Goal: Transaction & Acquisition: Purchase product/service

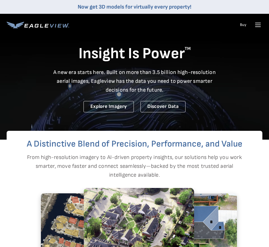
click at [261, 28] on icon at bounding box center [258, 24] width 9 height 9
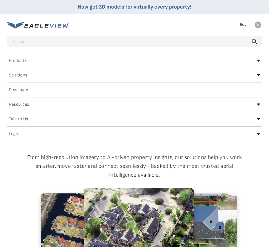
click at [259, 134] on icon at bounding box center [258, 134] width 3 height 2
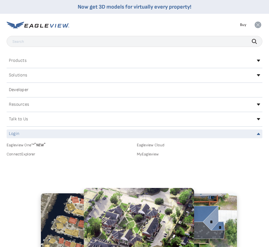
click at [155, 156] on link "MyEagleview" at bounding box center [200, 154] width 126 height 5
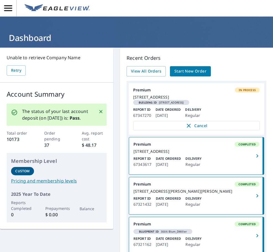
click at [183, 70] on span "Start New Order" at bounding box center [190, 71] width 32 height 7
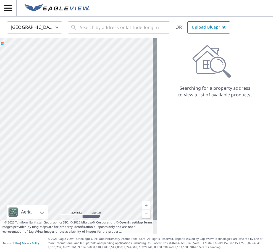
click at [205, 28] on span "Upload Blueprint" at bounding box center [209, 27] width 34 height 7
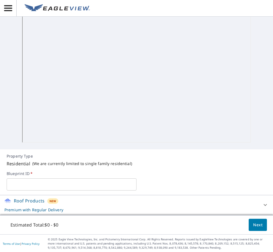
scroll to position [114, 0]
click at [48, 184] on input "text" at bounding box center [72, 183] width 130 height 15
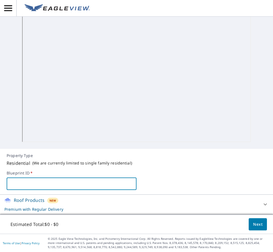
type input "w"
type input "Sawyer_Whitley"
click at [259, 225] on button "Next" at bounding box center [258, 224] width 18 height 12
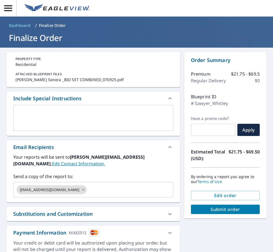
click at [53, 117] on textarea at bounding box center [93, 118] width 152 height 16
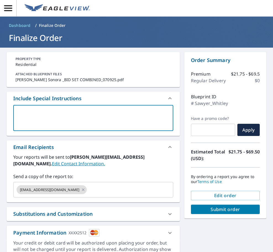
type textarea "O"
type textarea "x"
checkbox input "true"
type textarea "Ov"
type textarea "x"
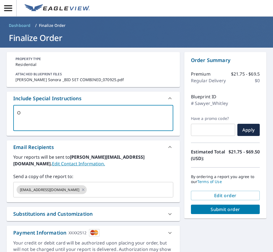
checkbox input "true"
type textarea "Ove"
type textarea "x"
checkbox input "true"
type textarea "Over"
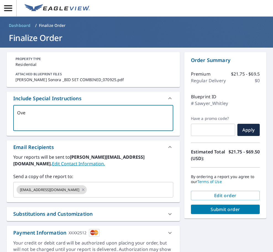
type textarea "x"
checkbox input "true"
type textarea "Over"
type textarea "x"
checkbox input "true"
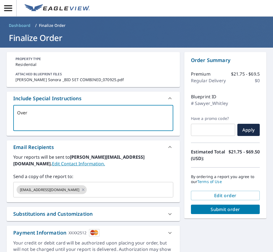
type textarea "Over h"
type textarea "x"
checkbox input "true"
type textarea "Over ha"
type textarea "x"
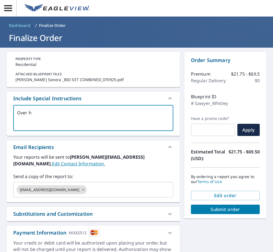
checkbox input "true"
type textarea "Over han"
type textarea "x"
checkbox input "true"
type textarea "Over hang"
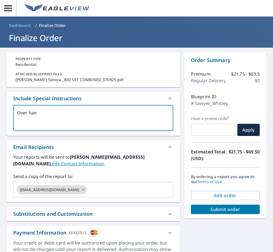
type textarea "x"
checkbox input "true"
type textarea "Over hang"
type textarea "x"
checkbox input "true"
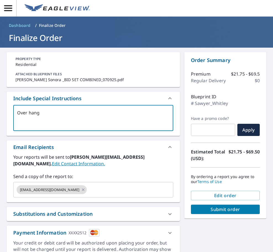
type textarea "Over hang w"
type textarea "x"
checkbox input "true"
type textarea "Over hang wi"
type textarea "x"
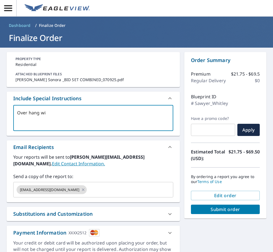
checkbox input "true"
type textarea "Over hang wil"
type textarea "x"
checkbox input "true"
type textarea "Over hang will"
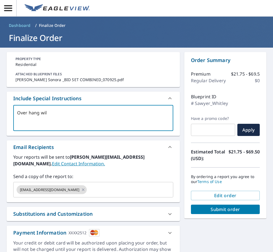
type textarea "x"
checkbox input "true"
type textarea "Over hang will"
type textarea "x"
checkbox input "true"
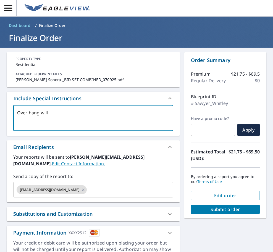
type textarea "Over hang will b"
type textarea "x"
checkbox input "true"
type textarea "Over hang will be"
type textarea "x"
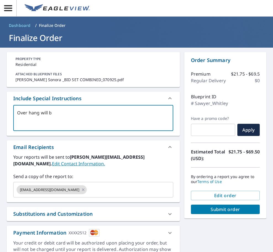
checkbox input "true"
type textarea "Over hang will be"
type textarea "x"
checkbox input "true"
type textarea "Over hang will be 2"
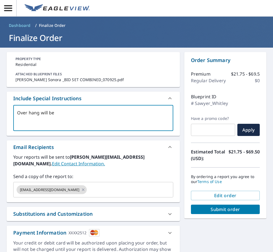
type textarea "x"
checkbox input "true"
type textarea "Over hang will be 2"
type textarea "x"
checkbox input "true"
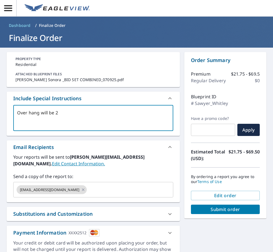
type textarea "Over hang will be 2 f"
type textarea "x"
checkbox input "true"
type textarea "Over hang will be 2 fe"
type textarea "x"
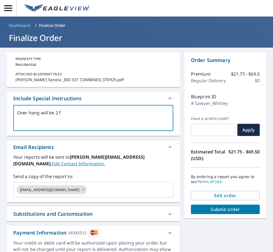
checkbox input "true"
type textarea "Over hang will be 2 fee"
type textarea "x"
checkbox input "true"
type textarea "Over hang will be 2 feet"
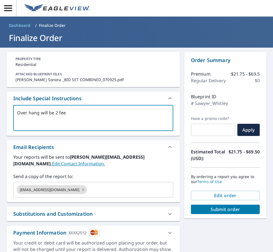
type textarea "x"
checkbox input "true"
type textarea "Over hang will be 2 feet"
type textarea "x"
click at [100, 189] on input "text" at bounding box center [125, 189] width 75 height 11
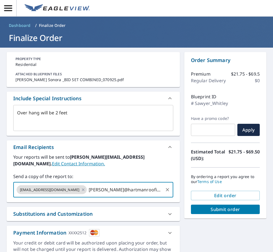
type input "kirby@hartmanroofing."
type textarea "x"
type input "c"
checkbox input "true"
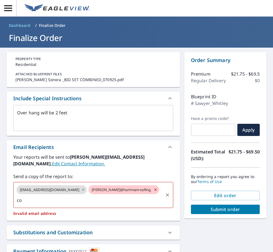
type input "c"
type textarea "x"
checkbox input "true"
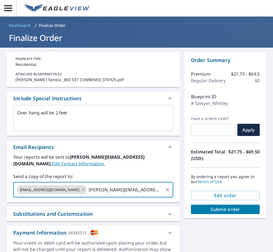
type input "kirby@hartmanroofing.com"
type textarea "x"
checkbox input "true"
click at [218, 231] on div "**********" at bounding box center [136, 158] width 273 height 220
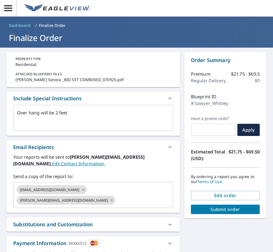
click at [221, 214] on div "Order Summary Premium $21.75 - $69.5 Regular Delivery $0 Blueprint ID # Sawyer_…" at bounding box center [225, 135] width 82 height 166
click at [219, 208] on span "Submit order" at bounding box center [225, 209] width 60 height 6
type textarea "x"
checkbox input "true"
